Goal: Task Accomplishment & Management: Manage account settings

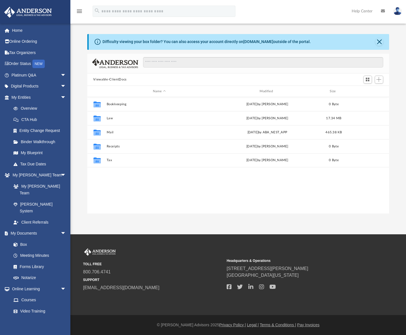
scroll to position [124, 298]
click at [27, 273] on link "Notarize" at bounding box center [41, 278] width 67 height 11
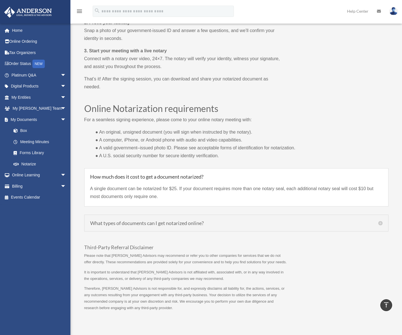
scroll to position [357, 0]
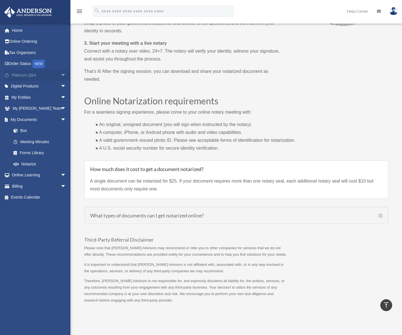
click at [61, 77] on span "arrow_drop_down" at bounding box center [66, 76] width 11 height 12
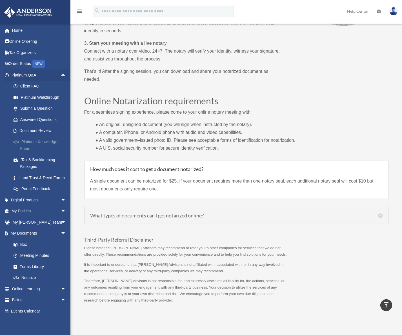
click at [43, 145] on link "Platinum Knowledge Room" at bounding box center [41, 145] width 67 height 18
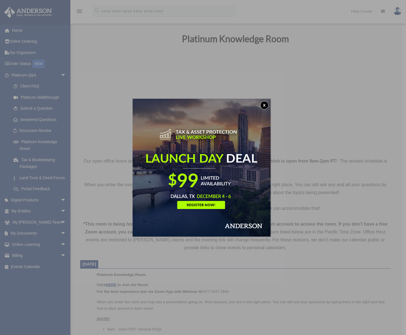
click at [264, 106] on button "x" at bounding box center [264, 105] width 8 height 8
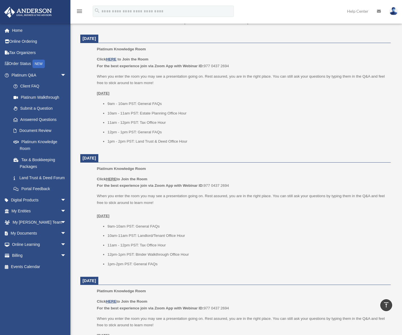
scroll to position [249, 0]
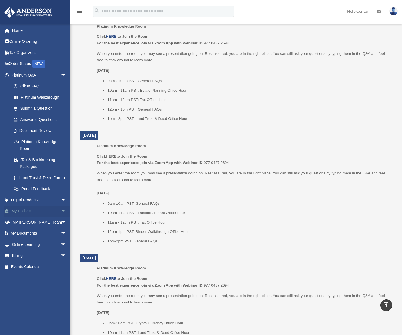
click at [61, 217] on span "arrow_drop_down" at bounding box center [66, 212] width 11 height 12
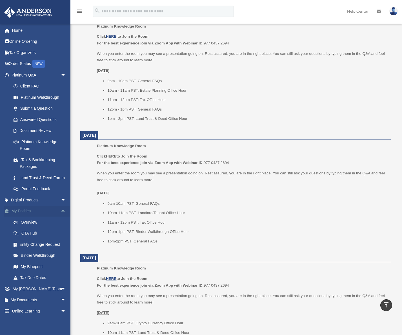
click at [61, 217] on span "arrow_drop_up" at bounding box center [66, 212] width 11 height 12
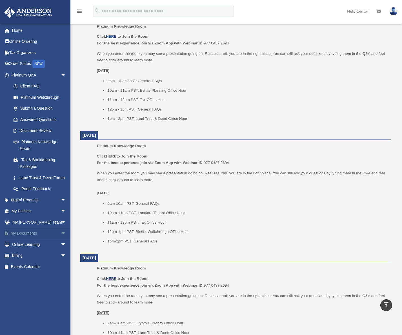
click at [61, 240] on span "arrow_drop_down" at bounding box center [66, 234] width 11 height 12
click at [61, 306] on span "arrow_drop_down" at bounding box center [66, 301] width 11 height 12
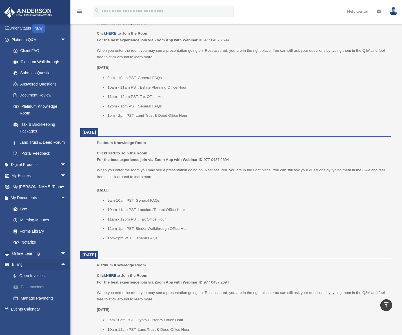
scroll to position [252, 0]
click at [35, 288] on link "Past Invoices" at bounding box center [41, 287] width 67 height 11
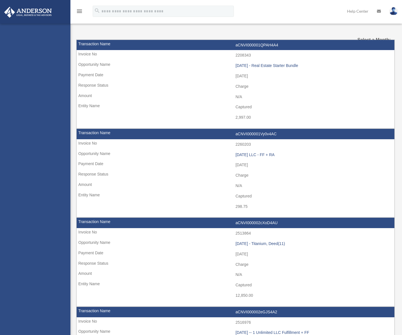
select select
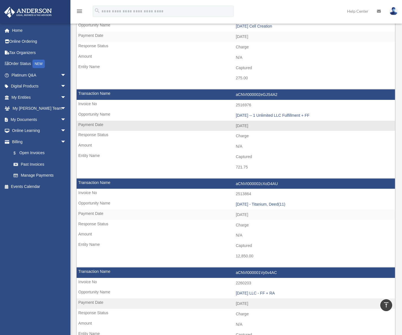
scroll to position [162, 0]
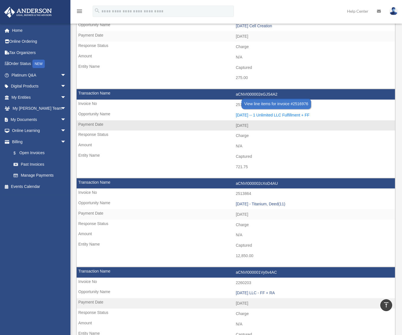
click at [267, 114] on div "2025.6.23 -- 1 Unlimited LLC Fulfillment + FF" at bounding box center [314, 115] width 156 height 5
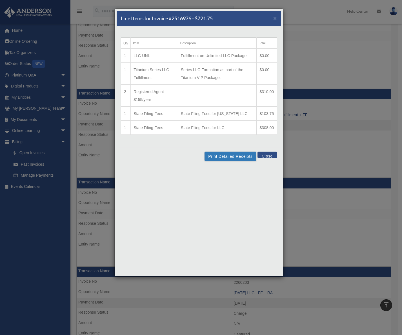
click at [263, 154] on button "Close" at bounding box center [266, 155] width 19 height 6
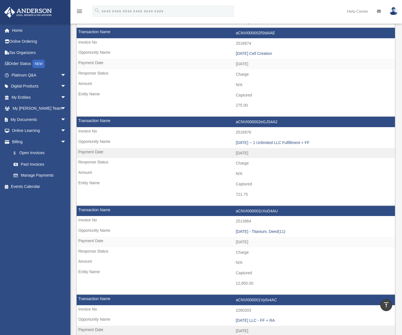
scroll to position [0, 0]
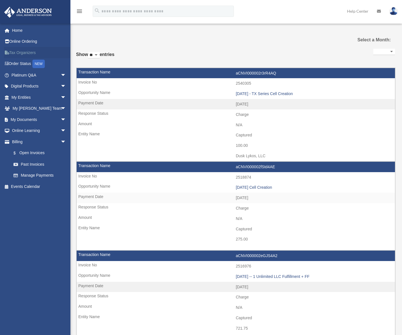
click at [23, 52] on link "Tax Organizers" at bounding box center [39, 52] width 71 height 11
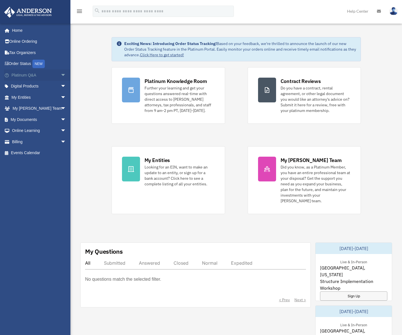
click at [34, 77] on link "Platinum Q&A arrow_drop_down" at bounding box center [39, 75] width 71 height 11
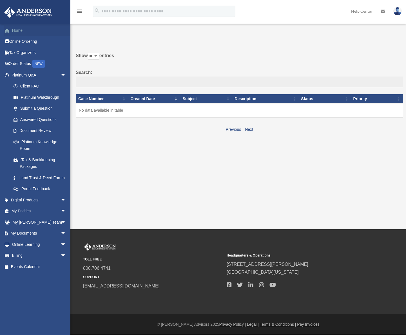
click at [14, 31] on link "Home" at bounding box center [39, 30] width 71 height 11
